Goal: Check status: Check status

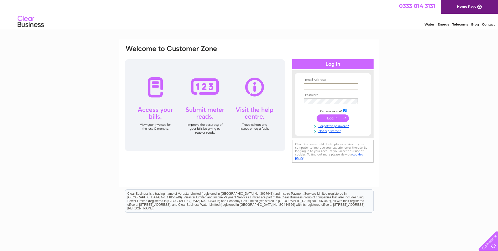
drag, startPoint x: 0, startPoint y: 0, endPoint x: 305, endPoint y: 84, distance: 316.3
click at [305, 84] on input "text" at bounding box center [331, 86] width 55 height 6
type input "copperfieldsprivatenurseinghome@outlook.com"
click at [333, 118] on input "submit" at bounding box center [333, 117] width 32 height 7
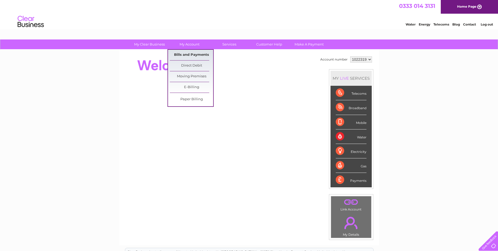
click at [191, 53] on link "Bills and Payments" at bounding box center [191, 55] width 43 height 11
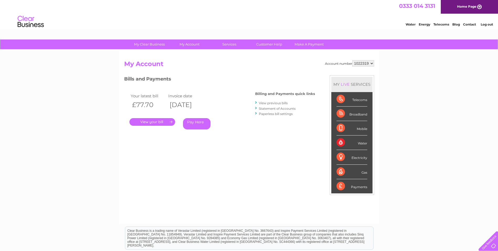
click at [151, 122] on link "." at bounding box center [153, 122] width 46 height 8
